Goal: Check status: Check status

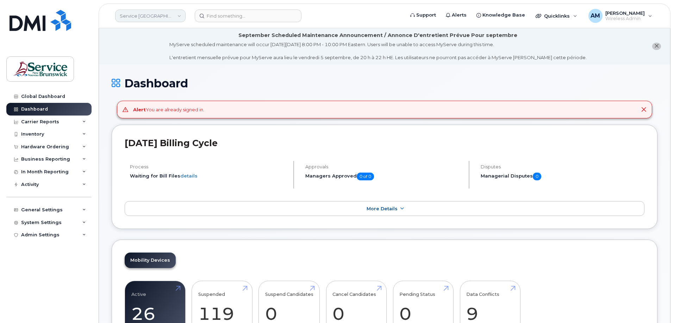
click at [155, 19] on link "Service New Brunswick (SNB)" at bounding box center [150, 16] width 70 height 13
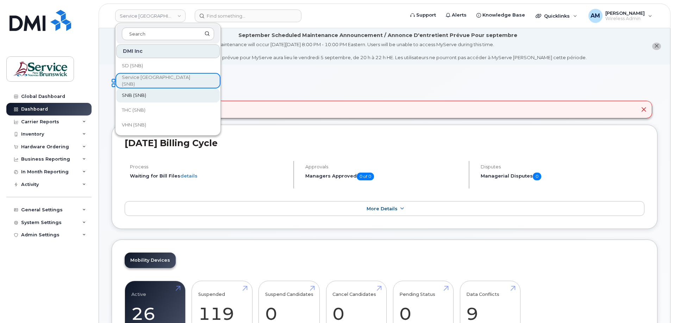
scroll to position [341, 0]
click at [161, 99] on link "SNB (SNB)" at bounding box center [167, 95] width 103 height 14
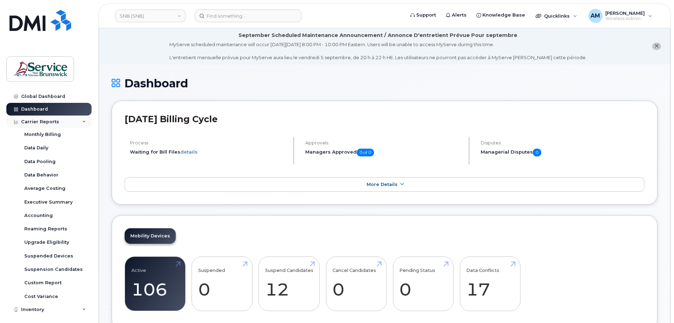
click at [31, 122] on div "Carrier Reports" at bounding box center [40, 122] width 38 height 6
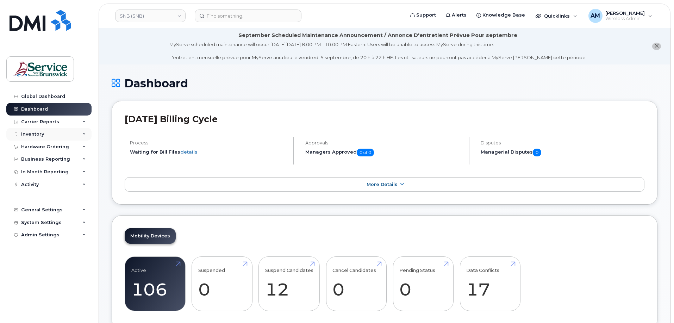
click at [43, 136] on div "Inventory" at bounding box center [32, 134] width 23 height 6
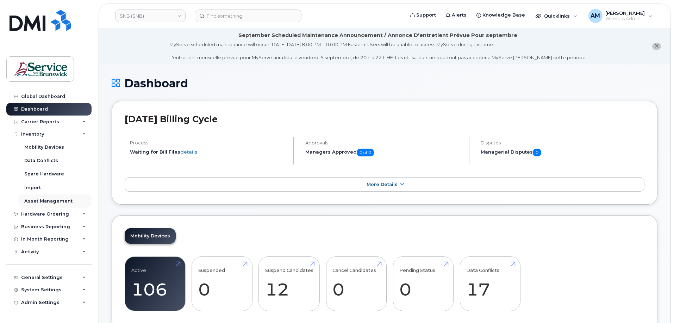
drag, startPoint x: 41, startPoint y: 211, endPoint x: 42, endPoint y: 206, distance: 4.8
click at [41, 209] on div "Hardware Ordering" at bounding box center [48, 214] width 85 height 13
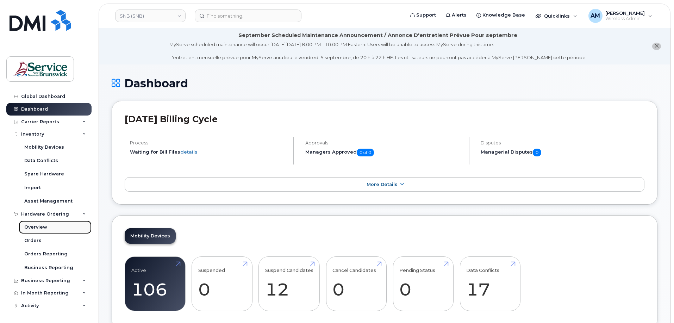
click at [39, 223] on link "Overview" at bounding box center [55, 226] width 73 height 13
click at [37, 241] on div "Orders" at bounding box center [32, 240] width 17 height 6
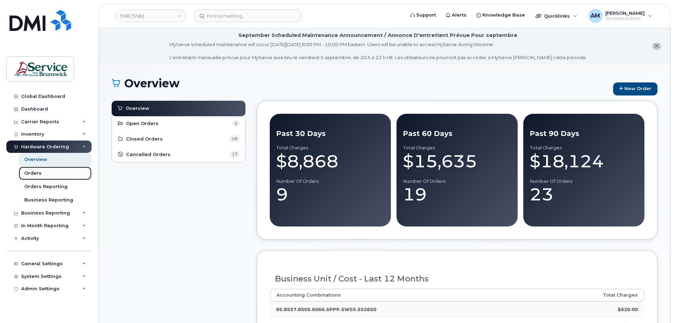
click at [31, 170] on div "Orders" at bounding box center [32, 173] width 17 height 6
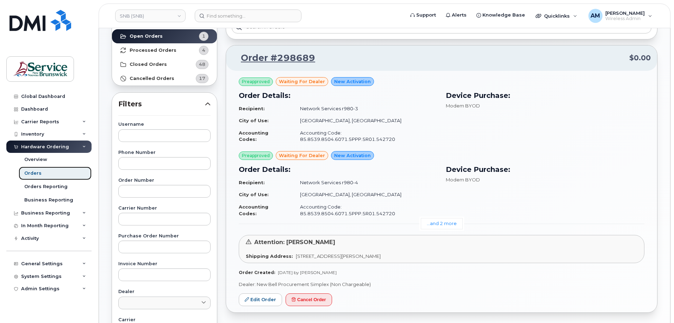
scroll to position [35, 0]
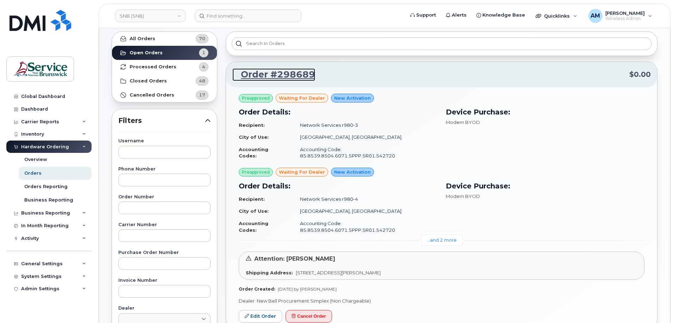
click at [304, 77] on link "Order #298689" at bounding box center [273, 74] width 83 height 13
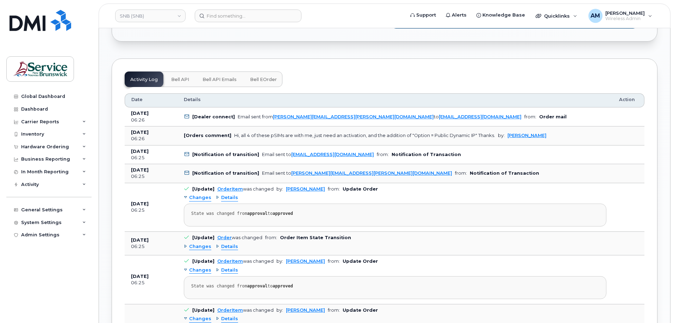
scroll to position [686, 0]
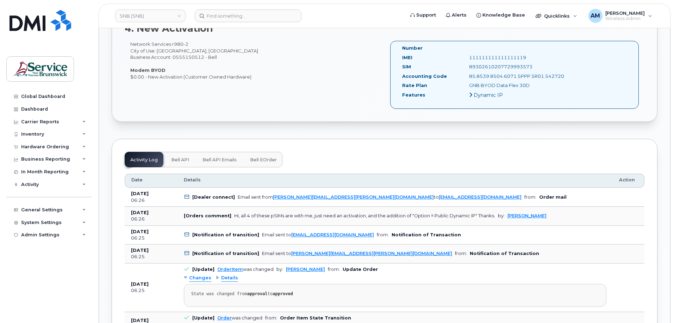
click at [181, 161] on span "Bell API" at bounding box center [180, 160] width 18 height 6
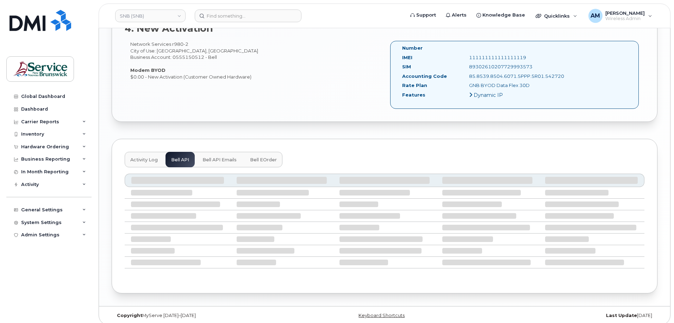
scroll to position [611, 0]
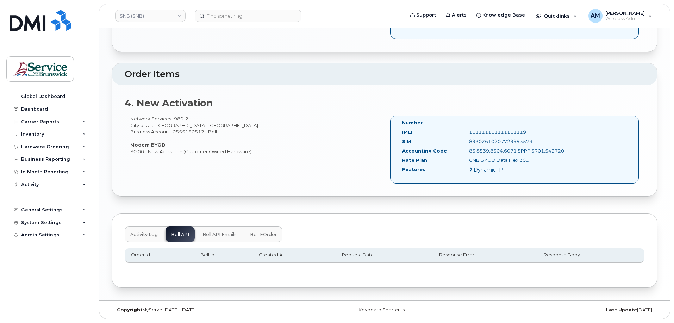
click at [224, 236] on span "Bell API Emails" at bounding box center [219, 235] width 34 height 6
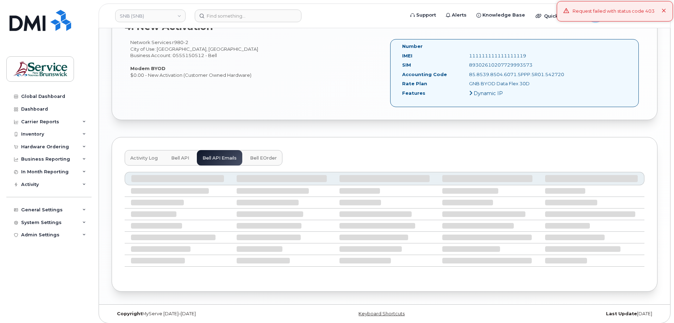
scroll to position [691, 0]
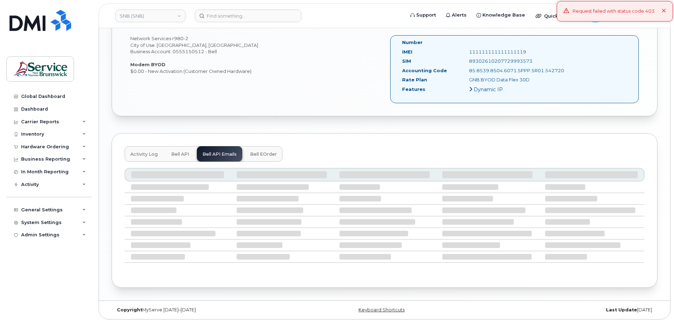
click at [270, 153] on span "Bell eOrder" at bounding box center [263, 154] width 27 height 6
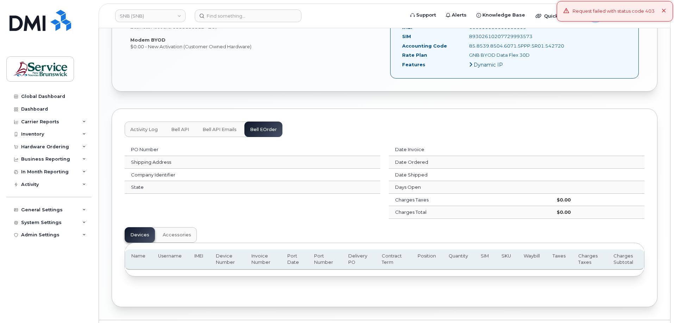
scroll to position [735, 0]
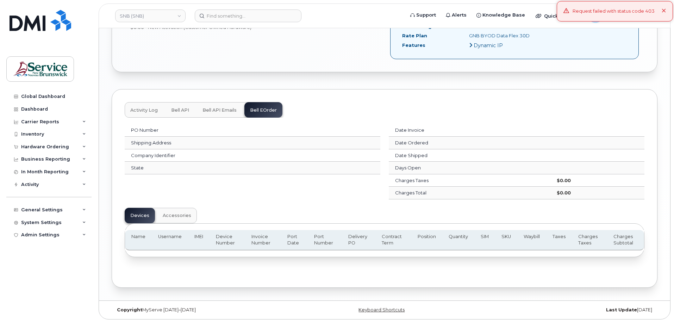
click at [143, 107] on span "Activity Log" at bounding box center [143, 110] width 27 height 6
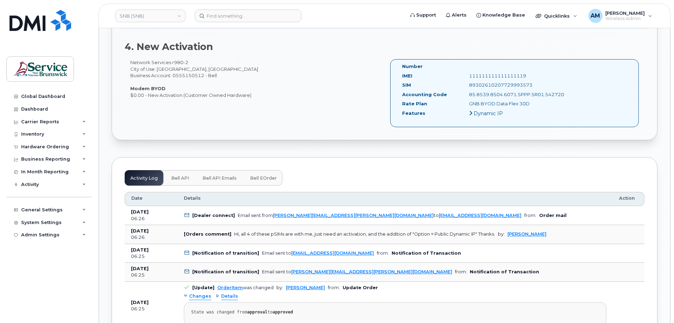
scroll to position [665, 0]
